Goal: Entertainment & Leisure: Consume media (video, audio)

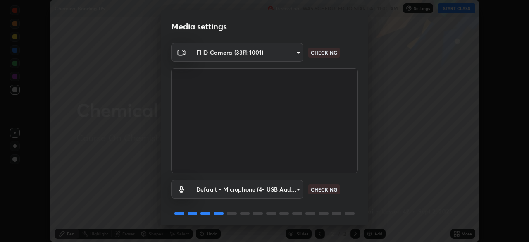
scroll to position [29, 0]
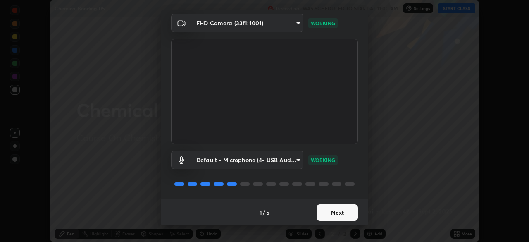
click at [343, 206] on button "Next" at bounding box center [336, 212] width 41 height 17
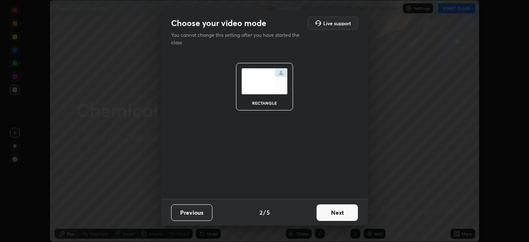
click at [341, 211] on button "Next" at bounding box center [336, 212] width 41 height 17
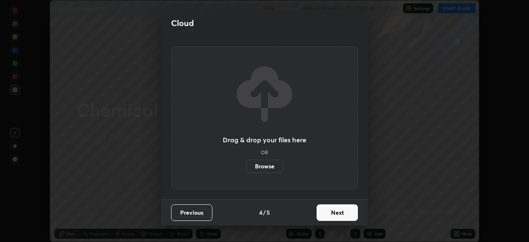
click at [343, 211] on button "Next" at bounding box center [336, 212] width 41 height 17
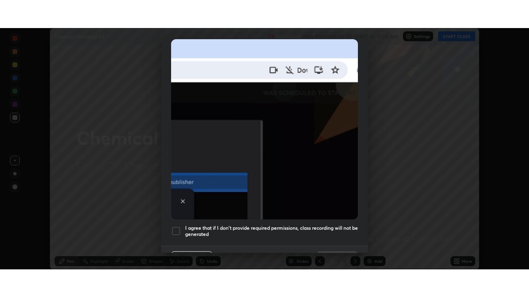
scroll to position [198, 0]
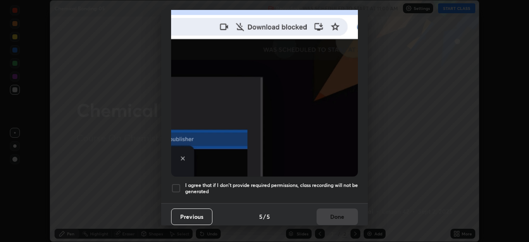
click at [174, 185] on div at bounding box center [176, 188] width 10 height 10
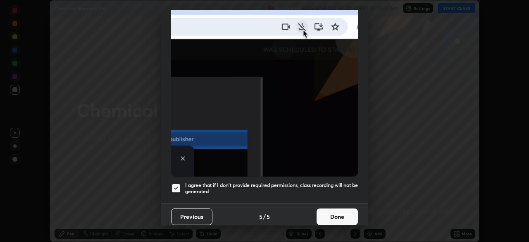
click at [328, 215] on button "Done" at bounding box center [336, 216] width 41 height 17
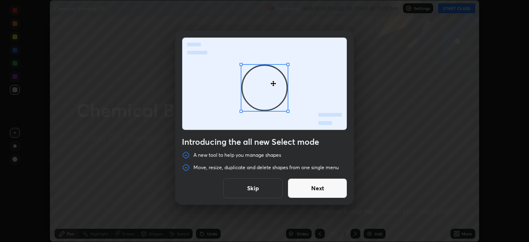
click at [272, 190] on button "Skip" at bounding box center [252, 188] width 59 height 20
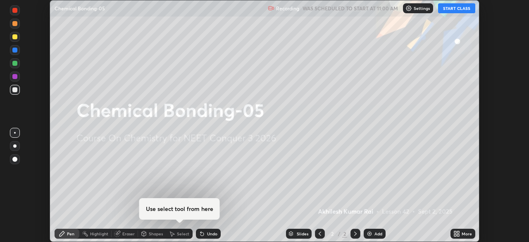
click at [459, 8] on button "START CLASS" at bounding box center [456, 8] width 37 height 10
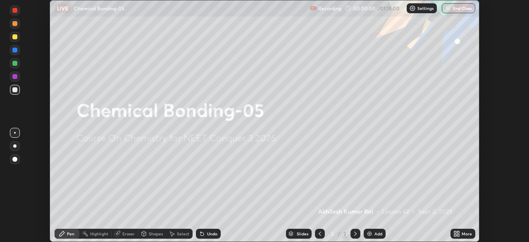
click at [458, 235] on icon at bounding box center [458, 235] width 2 height 2
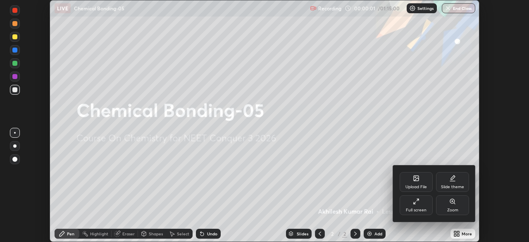
click at [411, 202] on div "Full screen" at bounding box center [415, 205] width 33 height 20
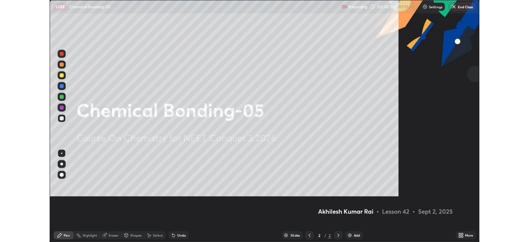
scroll to position [297, 529]
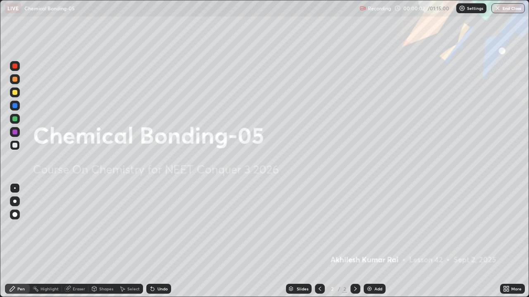
click at [375, 241] on div "Add" at bounding box center [378, 289] width 8 height 4
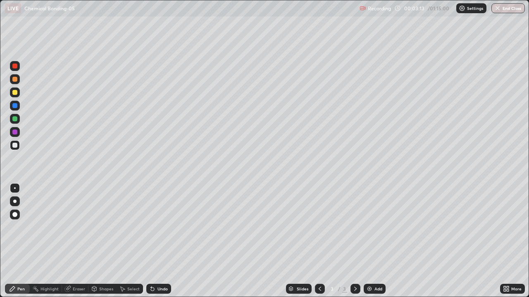
click at [15, 93] on div at bounding box center [14, 92] width 5 height 5
click at [14, 149] on div at bounding box center [15, 145] width 10 height 10
click at [13, 92] on div at bounding box center [14, 92] width 5 height 5
click at [375, 241] on div "Add" at bounding box center [378, 289] width 8 height 4
click at [18, 146] on div at bounding box center [15, 145] width 10 height 10
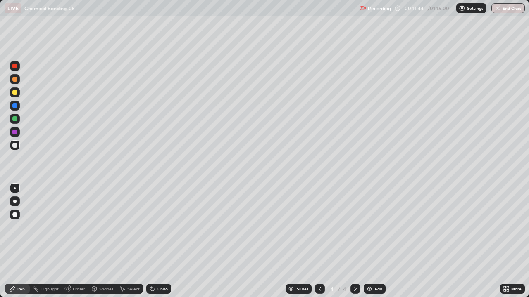
click at [169, 241] on div "Undo" at bounding box center [158, 289] width 25 height 10
click at [15, 93] on div at bounding box center [14, 92] width 5 height 5
click at [371, 241] on div "Add" at bounding box center [374, 289] width 22 height 10
click at [14, 147] on div at bounding box center [14, 145] width 5 height 5
click at [372, 241] on img at bounding box center [369, 289] width 7 height 7
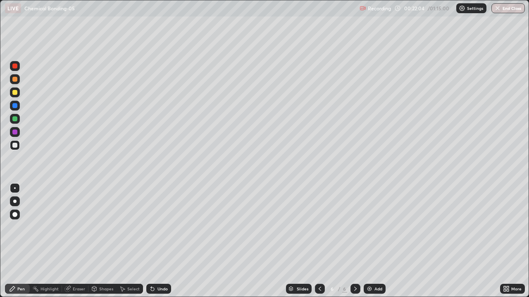
click at [15, 92] on div at bounding box center [14, 92] width 5 height 5
click at [14, 146] on div at bounding box center [14, 145] width 5 height 5
click at [12, 95] on div at bounding box center [15, 93] width 10 height 10
click at [318, 241] on icon at bounding box center [319, 289] width 2 height 4
click at [350, 241] on div at bounding box center [355, 289] width 10 height 10
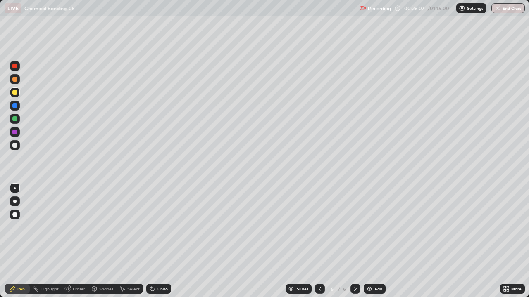
click at [368, 241] on img at bounding box center [369, 289] width 7 height 7
click at [15, 146] on div at bounding box center [14, 145] width 5 height 5
click at [368, 241] on img at bounding box center [369, 289] width 7 height 7
click at [14, 93] on div at bounding box center [14, 92] width 5 height 5
click at [372, 241] on div "Add" at bounding box center [374, 289] width 22 height 10
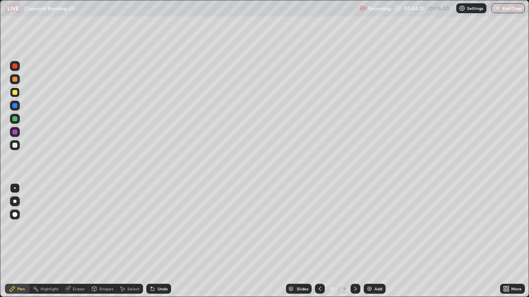
click at [15, 146] on div at bounding box center [14, 145] width 5 height 5
click at [71, 241] on div "Eraser" at bounding box center [75, 289] width 26 height 10
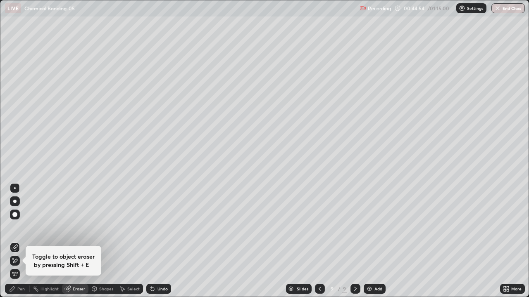
click at [74, 241] on div "Eraser" at bounding box center [79, 289] width 12 height 4
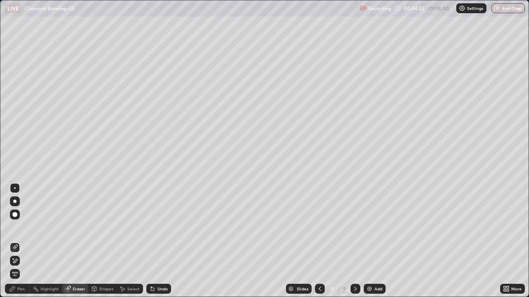
click at [74, 241] on div "Eraser" at bounding box center [79, 289] width 12 height 4
click at [21, 241] on div "Pen" at bounding box center [20, 289] width 7 height 4
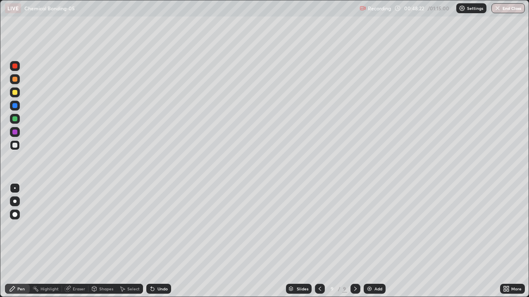
click at [366, 241] on img at bounding box center [369, 289] width 7 height 7
click at [377, 241] on div "Add" at bounding box center [378, 289] width 8 height 4
click at [16, 92] on div at bounding box center [14, 92] width 5 height 5
click at [16, 147] on div at bounding box center [14, 145] width 5 height 5
click at [16, 121] on div at bounding box center [14, 118] width 5 height 5
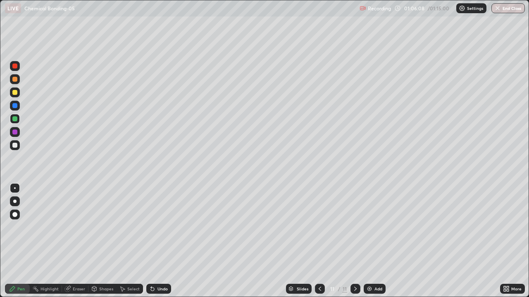
click at [375, 241] on div "Add" at bounding box center [378, 289] width 8 height 4
click at [15, 145] on div at bounding box center [14, 145] width 5 height 5
click at [515, 9] on button "End Class" at bounding box center [507, 8] width 33 height 10
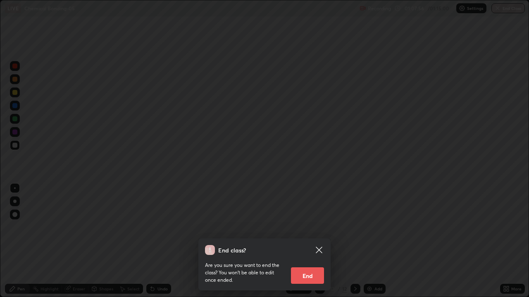
click at [314, 241] on button "End" at bounding box center [307, 276] width 33 height 17
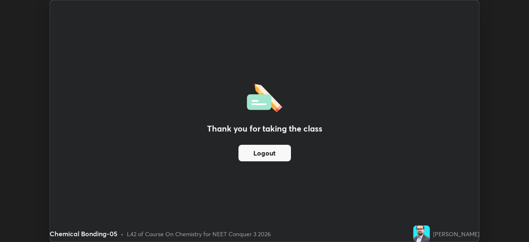
scroll to position [41052, 40765]
